Goal: Information Seeking & Learning: Learn about a topic

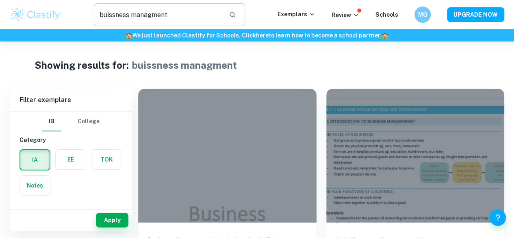
click at [219, 17] on input "buissness managment" at bounding box center [158, 14] width 128 height 23
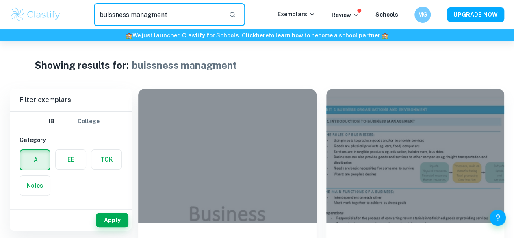
drag, startPoint x: 219, startPoint y: 17, endPoint x: 115, endPoint y: 2, distance: 105.2
click at [115, 2] on div "buissness managment ​ Exemplars Review Schools MG UPGRADE NOW" at bounding box center [257, 14] width 514 height 29
type input "history"
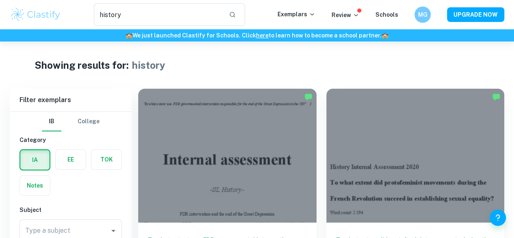
scroll to position [72, 0]
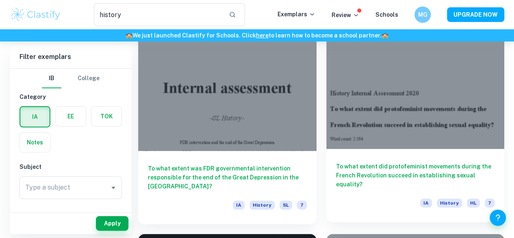
click at [326, 89] on div at bounding box center [415, 82] width 178 height 134
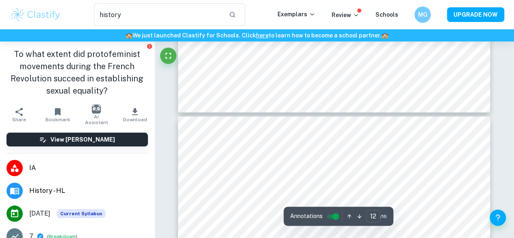
type input "13"
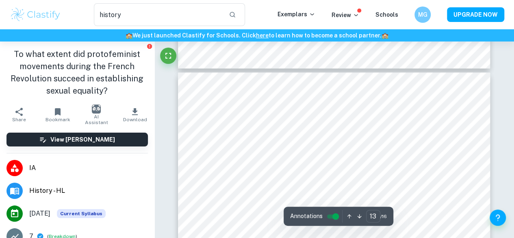
scroll to position [5021, 0]
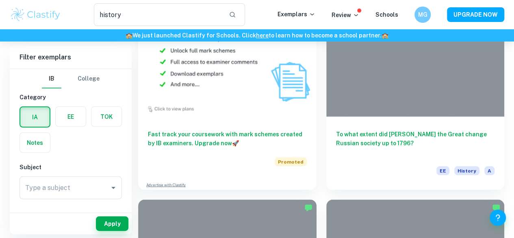
scroll to position [757, 0]
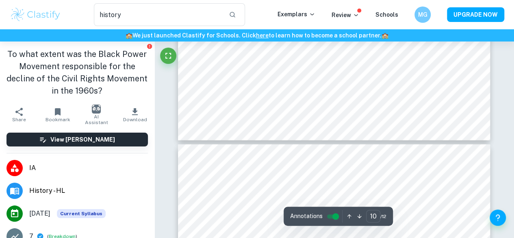
type input "9"
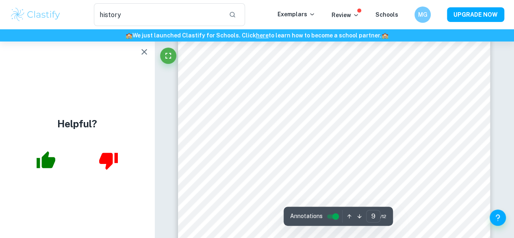
scroll to position [3876, 0]
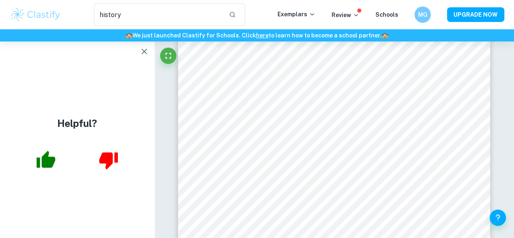
click at [141, 50] on icon "button" at bounding box center [144, 52] width 10 height 10
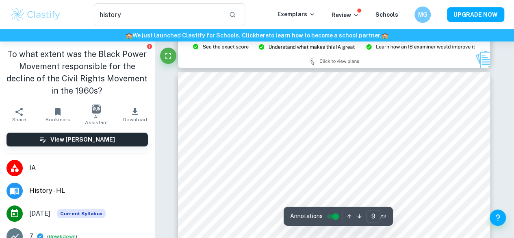
scroll to position [3686, 0]
